Goal: Ask a question: Seek information or help from site administrators or community

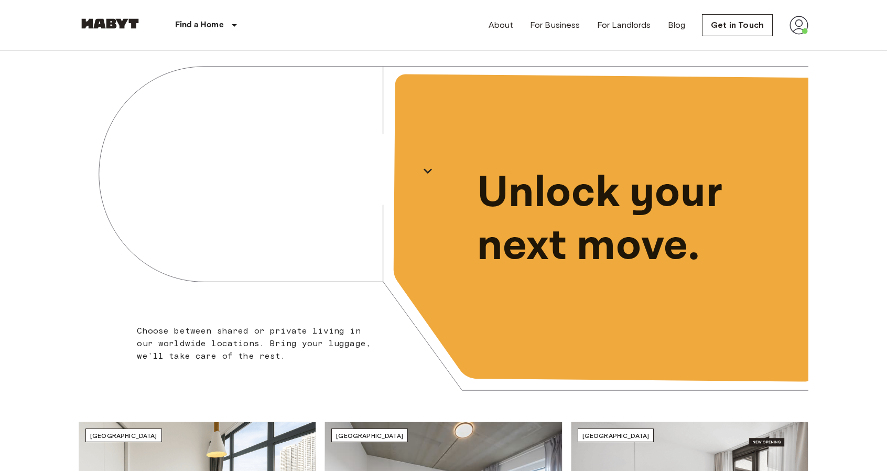
click at [799, 20] on img at bounding box center [798, 25] width 19 height 19
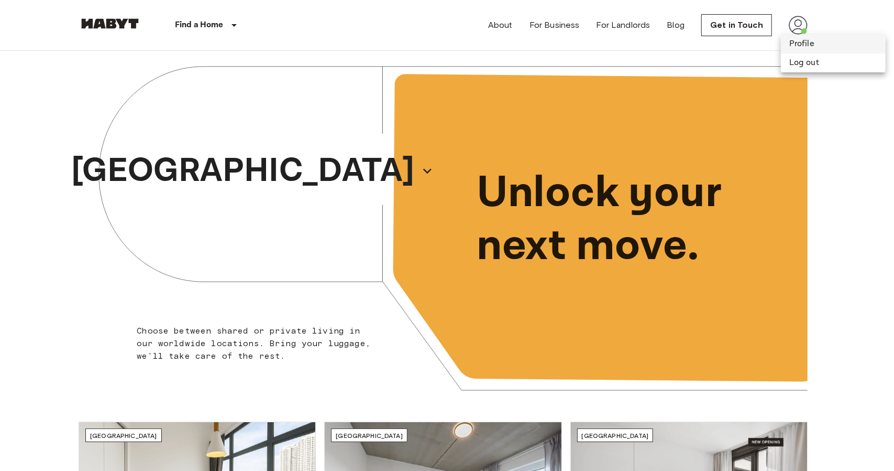
click at [805, 45] on li "Profile" at bounding box center [833, 44] width 105 height 19
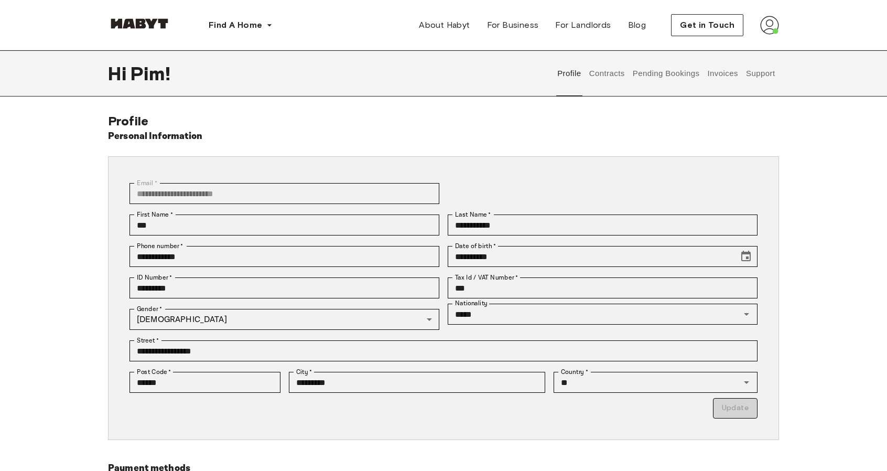
click at [764, 73] on button "Support" at bounding box center [760, 73] width 32 height 46
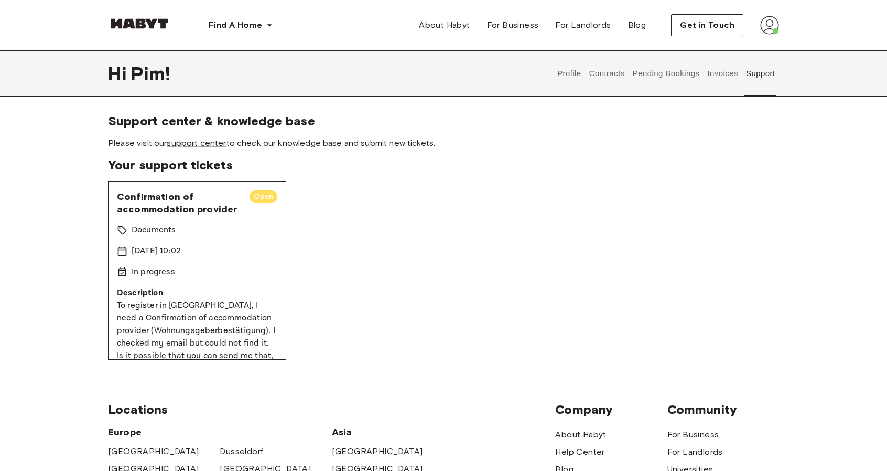
click at [144, 273] on p "In progress" at bounding box center [153, 272] width 43 height 13
click at [254, 198] on span "Open" at bounding box center [263, 196] width 28 height 10
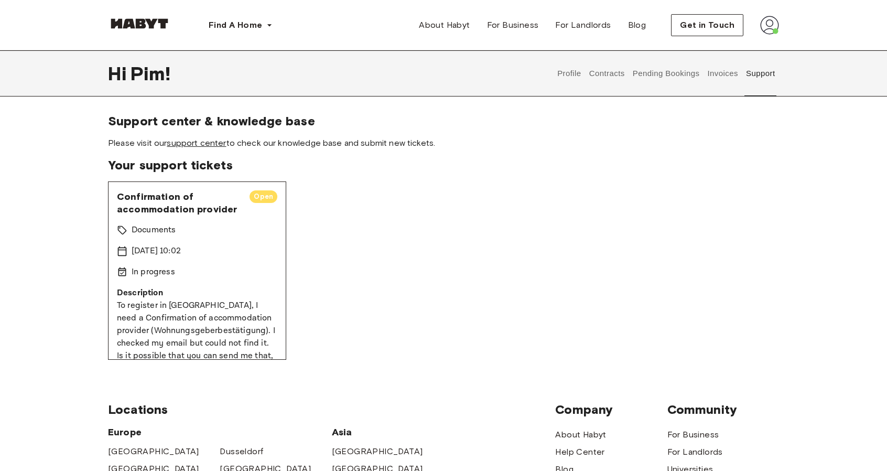
click at [187, 144] on link "support center" at bounding box center [196, 143] width 59 height 10
